Goal: Information Seeking & Learning: Learn about a topic

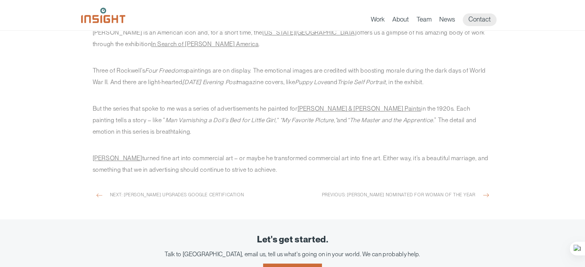
scroll to position [154, 0]
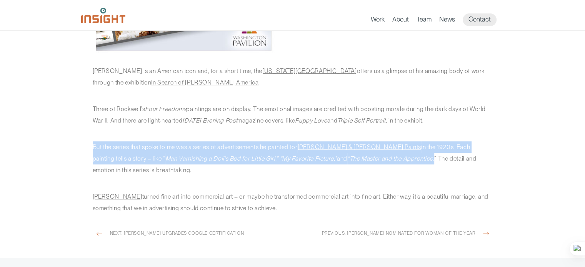
drag, startPoint x: 91, startPoint y: 144, endPoint x: 365, endPoint y: 156, distance: 274.6
click at [365, 156] on article "[DATE] [PERSON_NAME]: Artist and Ad Man [PERSON_NAME] is an [DEMOGRAPHIC_DATA] …" at bounding box center [292, 67] width 423 height 381
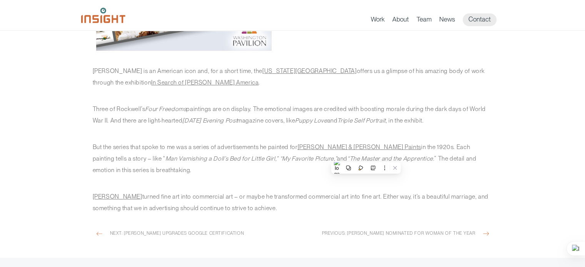
click at [237, 123] on em "[DATE] Evening Post" at bounding box center [209, 120] width 55 height 7
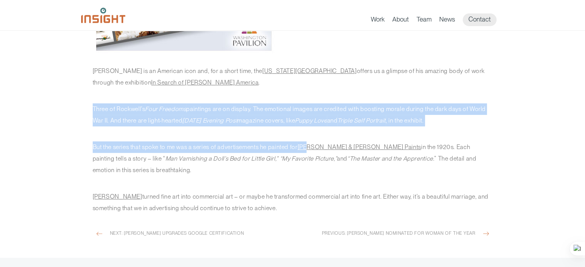
drag, startPoint x: 85, startPoint y: 101, endPoint x: 307, endPoint y: 132, distance: 224.6
click at [311, 131] on main "[DATE] [PERSON_NAME]: Artist and Ad Man [PERSON_NAME] is an [DEMOGRAPHIC_DATA] …" at bounding box center [292, 183] width 585 height 612
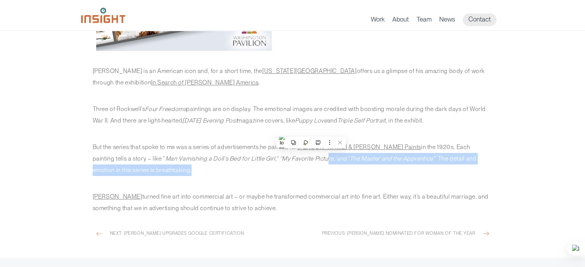
drag, startPoint x: 256, startPoint y: 156, endPoint x: 265, endPoint y: 170, distance: 17.1
click at [265, 170] on p "But the series that spoke to me was a series of advertisements he painted for […" at bounding box center [293, 158] width 400 height 34
click at [245, 172] on p "But the series that spoke to me was a series of advertisements he painted for […" at bounding box center [293, 158] width 400 height 34
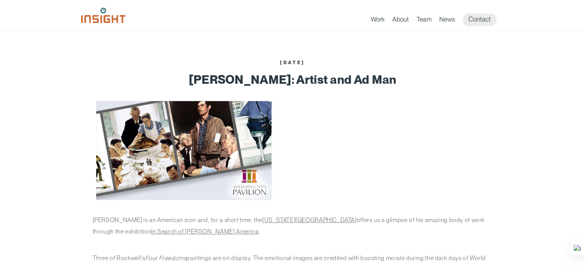
scroll to position [0, 0]
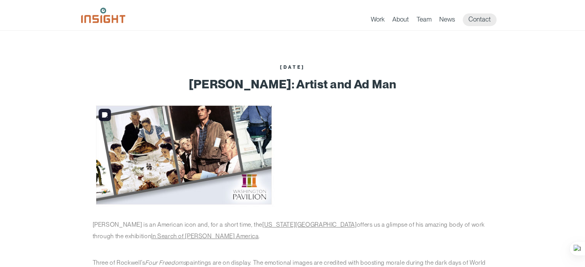
click at [249, 169] on img "main content section" at bounding box center [184, 155] width 183 height 106
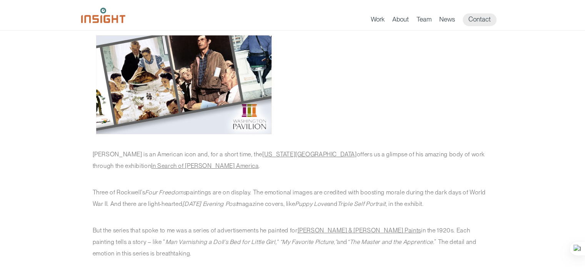
scroll to position [77, 0]
